Goal: Information Seeking & Learning: Learn about a topic

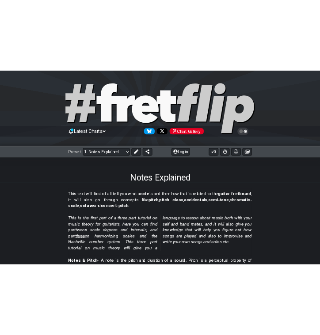
scroll to position [35, 0]
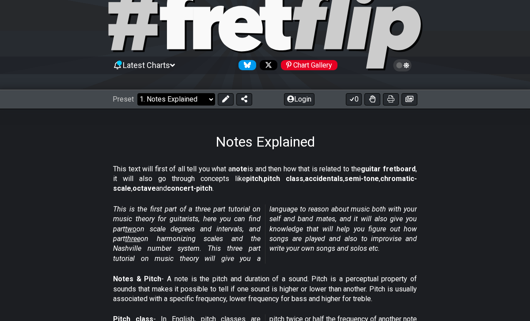
click at [174, 101] on select "Welcome to #fretflip! Initial Preset Custom Preset Minor Pentatonic Major Penta…" at bounding box center [176, 99] width 78 height 12
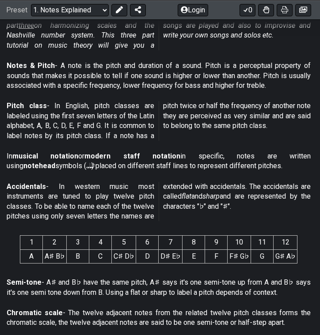
scroll to position [249, 11]
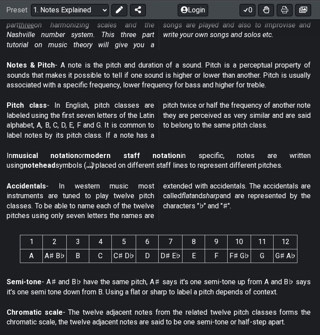
drag, startPoint x: 80, startPoint y: 263, endPoint x: 85, endPoint y: 234, distance: 29.1
click at [85, 234] on span "1 2 3 4 5 6 7 8 9 10 11 12 A A♯ B♭ B C C♯ D♭ D D♯ E♭ E F F♯ G♭ G G♯ A♭" at bounding box center [158, 248] width 277 height 35
click at [77, 243] on th "3" at bounding box center [78, 242] width 23 height 14
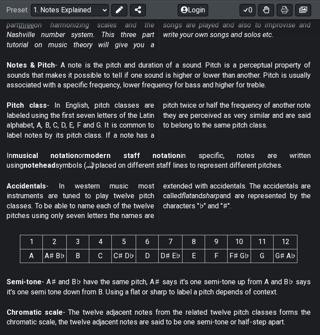
drag, startPoint x: 18, startPoint y: 229, endPoint x: 64, endPoint y: 253, distance: 51.5
click at [64, 253] on section "1 2 3 4 5 6 7 8 9 10 11 12 A A♯ B♭ B C C♯ D♭ D D♯ E♭ E F F♯ G♭ G G♯ A♭" at bounding box center [158, 251] width 339 height 46
click at [64, 253] on td "A♯ B♭" at bounding box center [55, 256] width 24 height 14
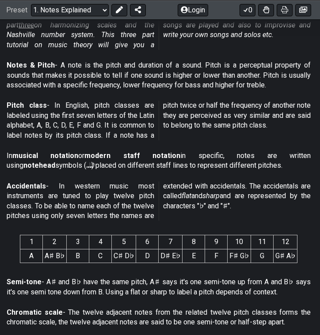
click at [64, 253] on td "A♯ B♭" at bounding box center [55, 256] width 24 height 14
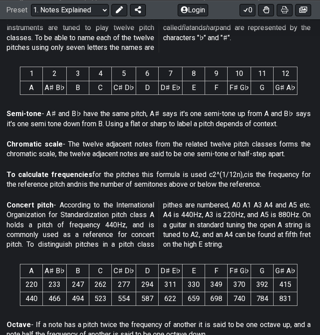
scroll to position [428, 11]
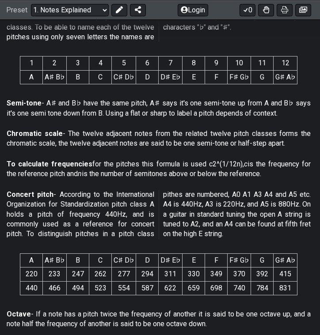
click at [195, 263] on th "E" at bounding box center [193, 260] width 23 height 14
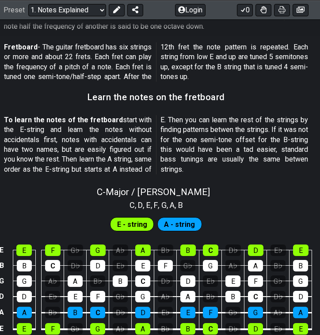
scroll to position [732, 14]
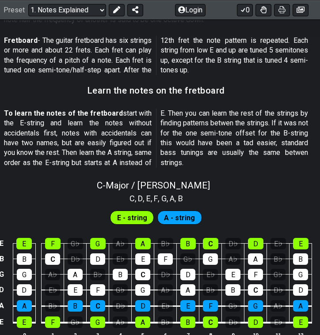
click at [166, 214] on span "A - string" at bounding box center [179, 218] width 31 height 13
click at [151, 217] on div "E - string" at bounding box center [132, 218] width 44 height 14
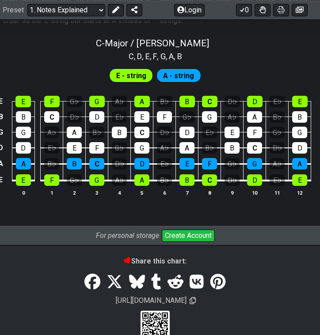
scroll to position [860, 15]
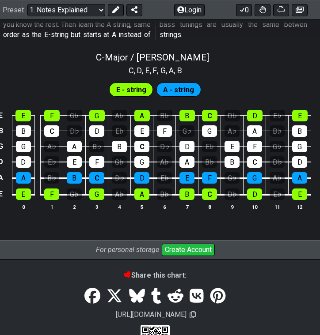
click at [136, 86] on span "E - string" at bounding box center [131, 89] width 30 height 13
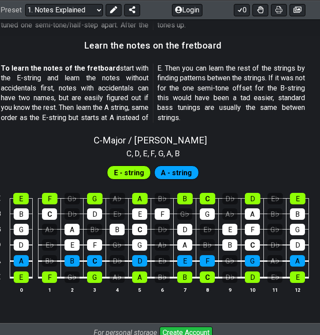
scroll to position [744, 17]
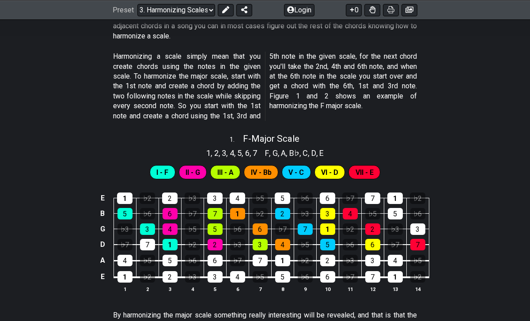
scroll to position [269, 0]
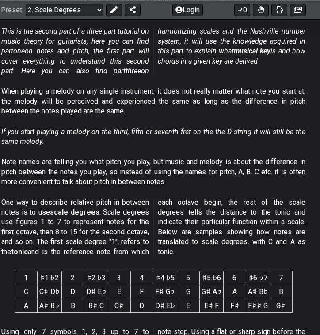
scroll to position [0, 16]
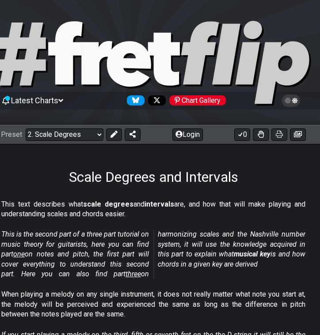
click at [36, 207] on p "This text describes what scale degrees and intervals are, and how that will mak…" at bounding box center [153, 210] width 304 height 20
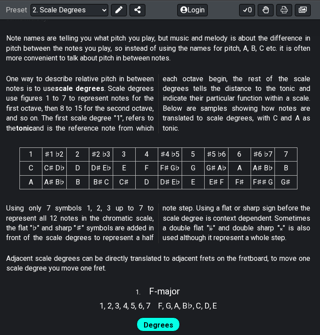
scroll to position [327, 11]
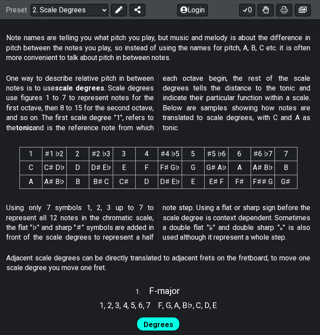
click at [56, 255] on p "Adjacent scale degrees can be directly translated to adjacent frets on the fret…" at bounding box center [158, 263] width 304 height 20
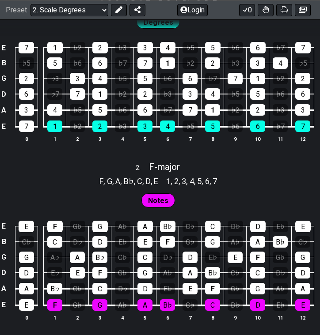
scroll to position [625, 11]
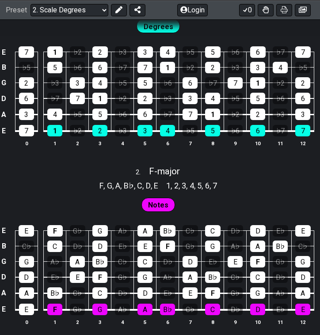
drag, startPoint x: 106, startPoint y: 34, endPoint x: 117, endPoint y: 49, distance: 18.6
click at [117, 49] on div "E 7 1 ♭2 2 ♭3 3 4 ♭5 5 ♭6 6 ♭7 7 B ♭5 5 ♭6 6 ♭7 7 1 ♭2 2 ♭3 3 4 ♭5 G 2 ♭3 3 4 ♭…" at bounding box center [158, 97] width 339 height 124
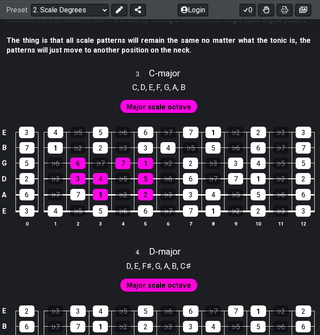
scroll to position [1057, 11]
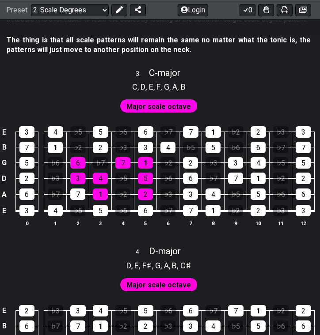
click at [289, 71] on div "3 . C - major" at bounding box center [158, 70] width 339 height 17
select select "C"
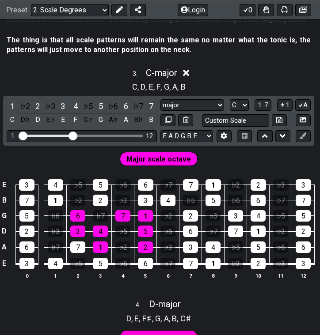
scroll to position [1037, 11]
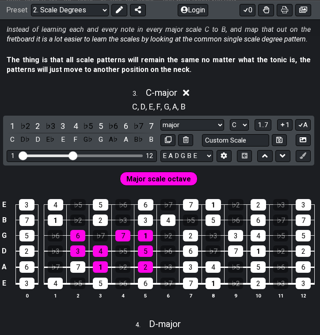
click at [186, 94] on icon at bounding box center [186, 93] width 7 height 7
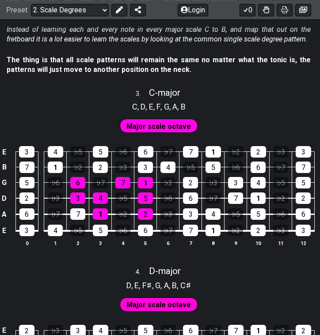
click at [168, 92] on span "C - major" at bounding box center [164, 92] width 31 height 11
select select "C"
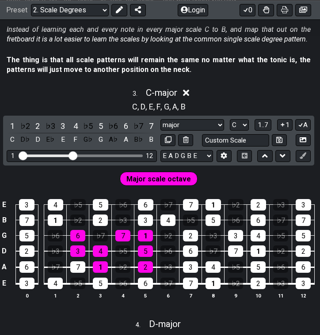
click at [182, 91] on div "3 . C - major" at bounding box center [158, 90] width 339 height 17
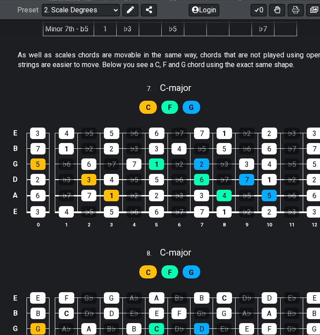
scroll to position [1898, 0]
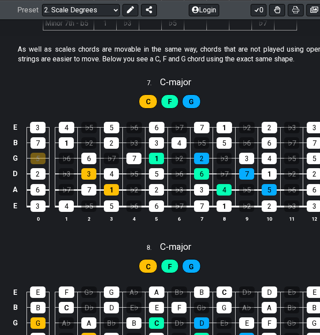
drag, startPoint x: 39, startPoint y: 161, endPoint x: 64, endPoint y: 165, distance: 25.0
click at [67, 163] on tbody "E 3 4 ♭5 5 ♭6 6 ♭7 7 1 ♭2 2 ♭3 3 B 7 1 ♭2 2 ♭3 3 4 ♭5 5 ♭6 6 ♭7 7 G 5 ♭6 6 ♭7 7…" at bounding box center [167, 164] width 315 height 104
click at [84, 110] on div "E 3 4 ♭5 5 ♭6 6 ♭7 7 1 ♭2 2 ♭3 3 B 7 1 ♭2 2 ♭3 3 4 ♭5 5 ♭6 6 ♭7 7 G 5 ♭6 6 ♭7 7…" at bounding box center [169, 172] width 339 height 124
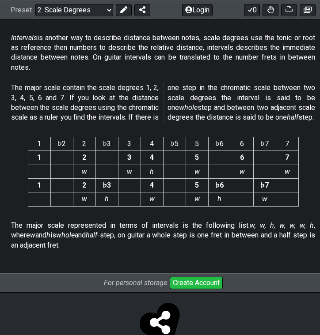
scroll to position [2292, 7]
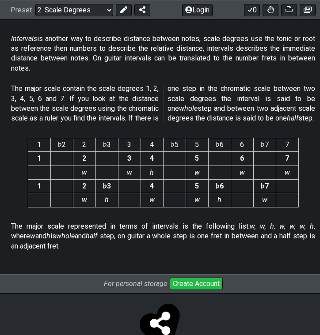
click at [111, 246] on p "The major scale represented in terms of intervals is the following list: w, w, …" at bounding box center [163, 237] width 304 height 30
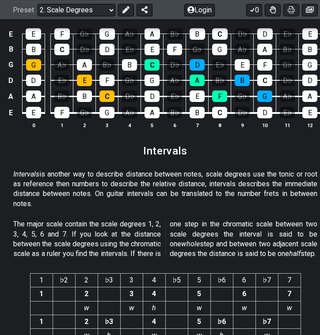
scroll to position [2326, 4]
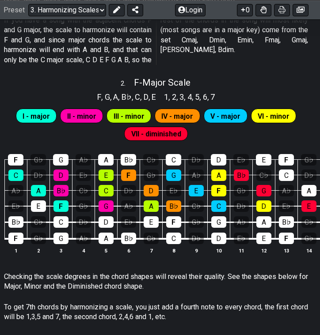
scroll to position [604, 14]
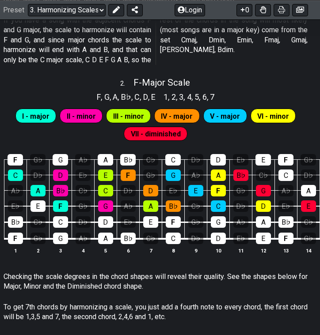
click at [8, 73] on div "2 . F - Major Scale" at bounding box center [155, 80] width 339 height 17
select select "F"
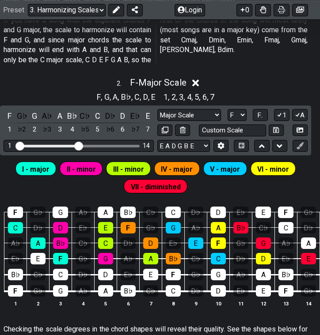
click at [196, 81] on icon at bounding box center [195, 83] width 7 height 7
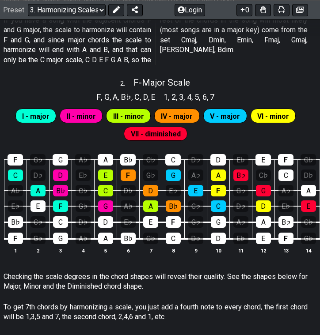
click at [3, 72] on div "2 . F - Major Scale" at bounding box center [155, 80] width 339 height 17
select select "F"
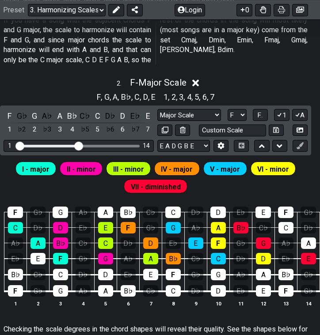
click at [199, 85] on icon at bounding box center [195, 82] width 7 height 9
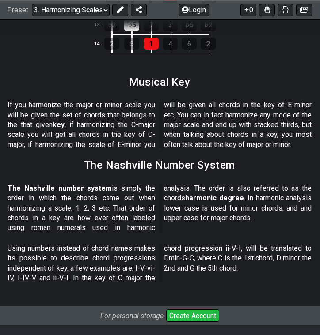
scroll to position [1148, 10]
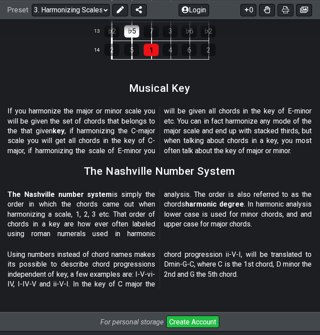
click at [51, 10] on select "Welcome to #fretflip! Initial Preset Custom Preset Minor Pentatonic Major Penta…" at bounding box center [71, 10] width 78 height 12
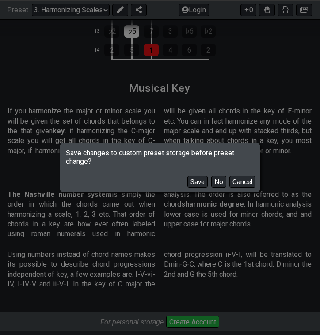
click at [219, 181] on button "No" at bounding box center [218, 182] width 15 height 12
select select "/guitar-scales-generator"
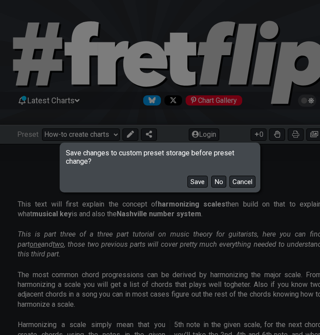
select select "A"
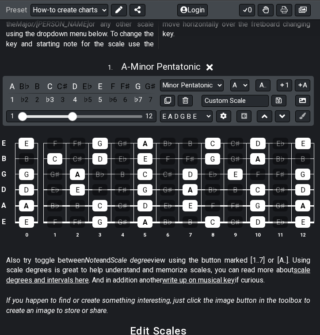
scroll to position [263, 9]
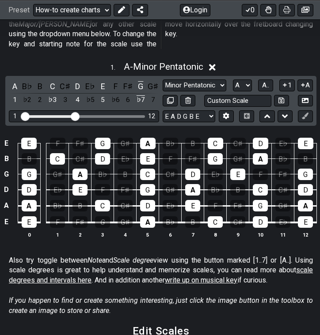
click at [109, 216] on div "G" at bounding box center [102, 221] width 15 height 11
click at [145, 200] on div "D" at bounding box center [147, 205] width 15 height 11
click at [104, 216] on div "G" at bounding box center [102, 221] width 15 height 11
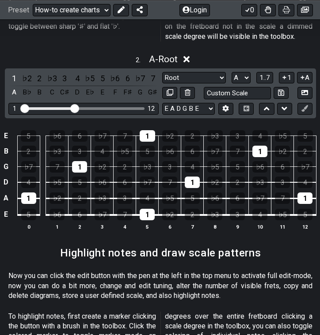
scroll to position [633, 9]
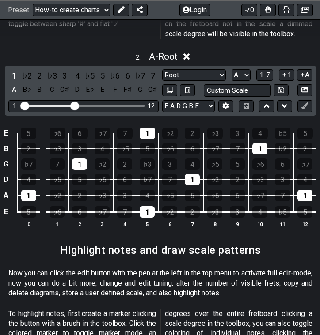
click at [98, 5] on select "Welcome to #fretflip! Initial Preset Custom Preset Minor Pentatonic Major Penta…" at bounding box center [72, 10] width 78 height 12
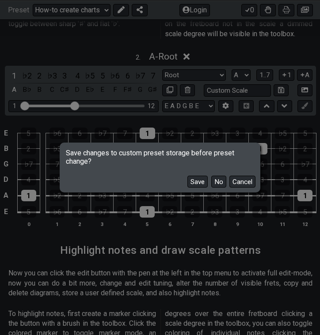
click at [221, 179] on button "No" at bounding box center [218, 182] width 15 height 12
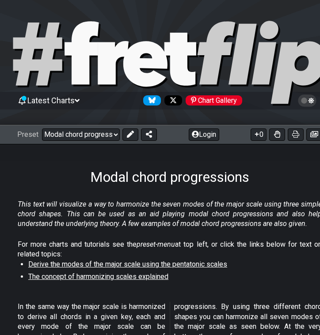
click at [90, 136] on select "Welcome to #fretflip! Initial Preset Custom Preset Minor Pentatonic Major Penta…" at bounding box center [81, 134] width 78 height 12
select select "/the-caged-system"
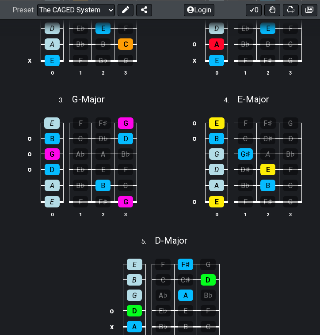
scroll to position [411, 5]
